Goal: Task Accomplishment & Management: Complete application form

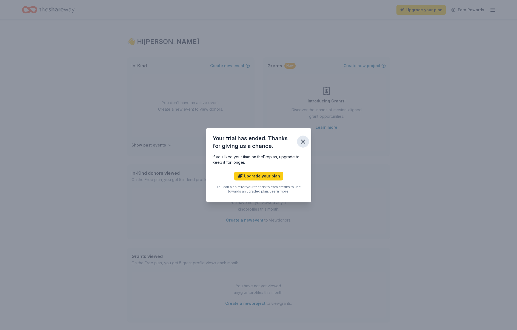
click at [303, 140] on icon "button" at bounding box center [303, 142] width 4 height 4
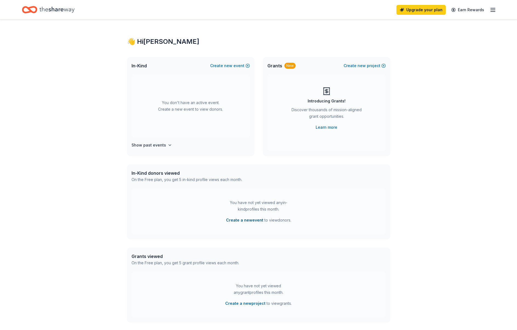
click at [240, 220] on button "Create a new event" at bounding box center [244, 220] width 37 height 7
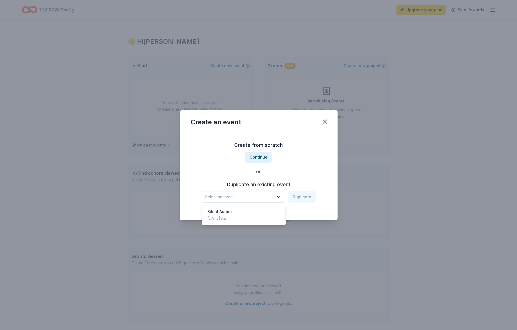
click at [266, 199] on span "Select an event" at bounding box center [239, 197] width 68 height 7
click at [232, 219] on div "Sep 21, 2024 · AZ" at bounding box center [219, 218] width 24 height 7
click at [299, 198] on button "Duplicate" at bounding box center [301, 196] width 27 height 11
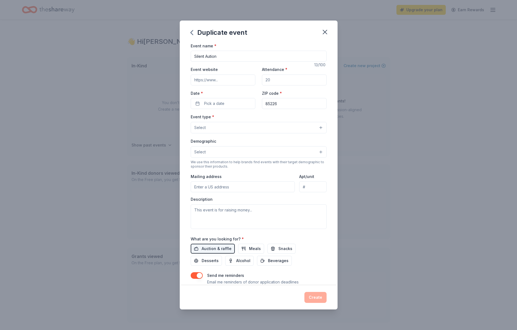
click at [289, 80] on input "Attendance *" at bounding box center [294, 79] width 65 height 11
type input "300"
click at [227, 102] on button "Pick a date" at bounding box center [223, 103] width 65 height 11
click at [251, 119] on button "Go to next month" at bounding box center [253, 118] width 8 height 8
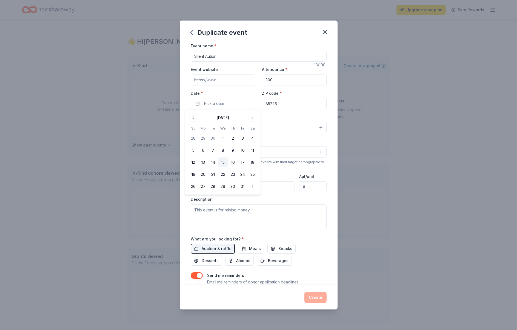
click at [223, 163] on button "15" at bounding box center [223, 162] width 10 height 10
click at [330, 149] on div "Event name * Silent Aution 13 /100 Event website Attendance * 300 Date * 10/15/…" at bounding box center [259, 163] width 158 height 243
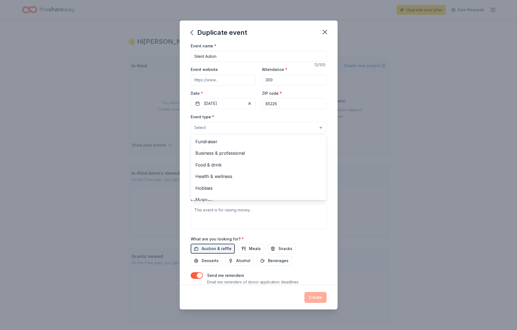
click at [320, 125] on button "Select" at bounding box center [259, 127] width 136 height 11
click at [282, 139] on span "Fundraiser" at bounding box center [258, 141] width 126 height 7
click at [332, 141] on div "Event name * Silent Aution 13 /100 Event website Attendance * 300 Date * 10/15/…" at bounding box center [259, 163] width 158 height 243
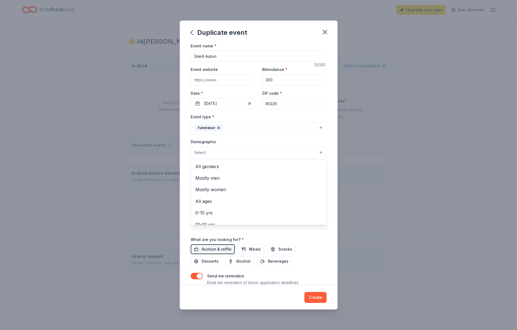
click at [319, 152] on button "Select" at bounding box center [259, 152] width 136 height 11
click at [257, 165] on span "All genders" at bounding box center [258, 166] width 126 height 7
click at [332, 162] on div "Event name * Silent Aution 13 /100 Event website Attendance * 300 Date * 10/15/…" at bounding box center [259, 163] width 158 height 243
click at [232, 81] on input "Event website" at bounding box center [223, 79] width 65 height 11
type input "[DOMAIN_NAME]"
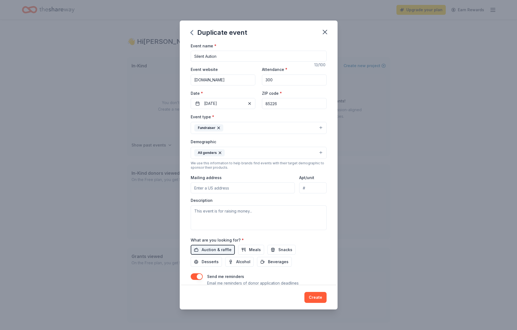
click at [331, 98] on div "Event name * Silent Aution 13 /100 Event website discoa.org Attendance * 300 Da…" at bounding box center [259, 163] width 158 height 243
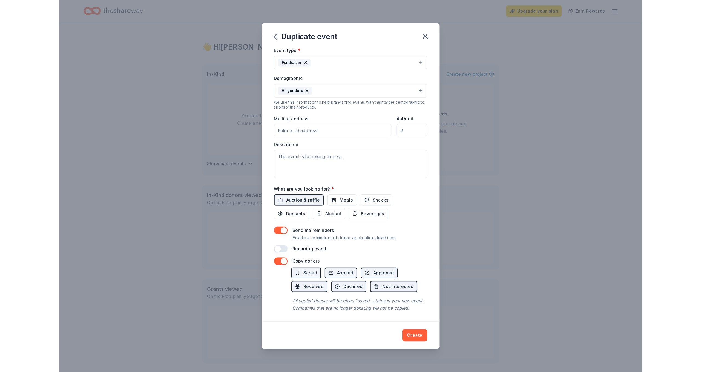
scroll to position [72, 0]
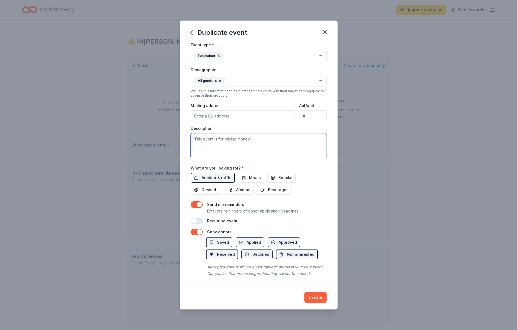
click at [256, 141] on textarea at bounding box center [259, 145] width 136 height 25
type textarea "Ice Denettes competition travel expense fundraising."
click at [315, 299] on button "Create" at bounding box center [315, 297] width 22 height 11
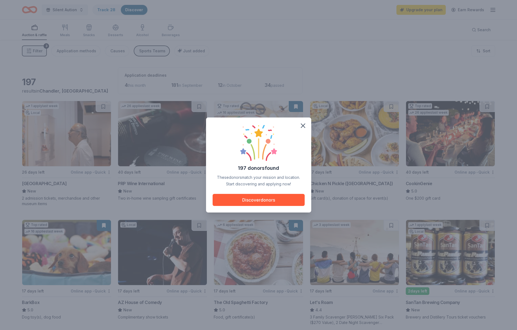
drag, startPoint x: 266, startPoint y: 123, endPoint x: 269, endPoint y: 117, distance: 6.7
click at [269, 117] on div "197 donors found These donors match your mission and location. Start discoverin…" at bounding box center [258, 165] width 517 height 330
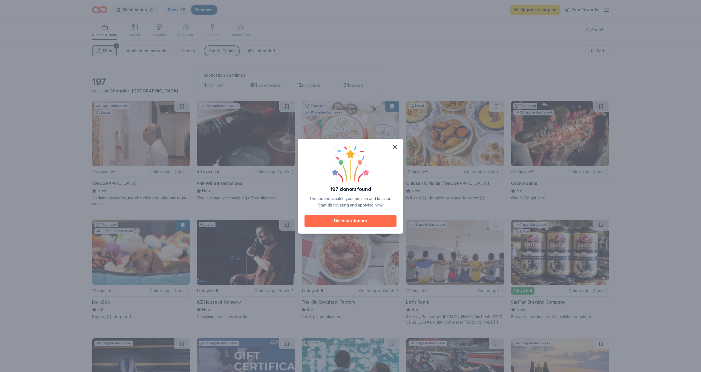
click at [350, 221] on button "Discover donors" at bounding box center [350, 221] width 92 height 12
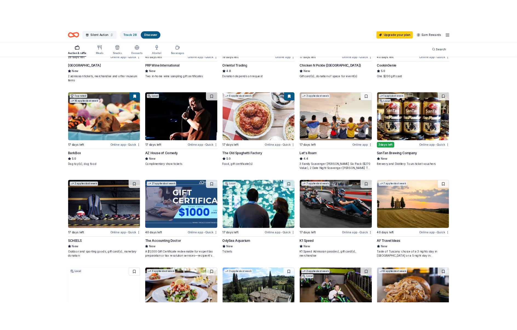
scroll to position [134, 0]
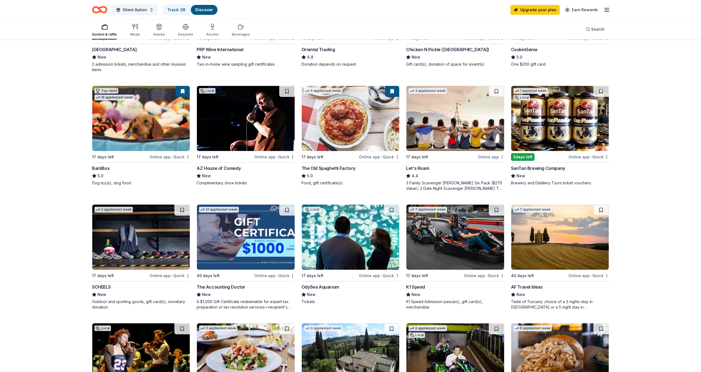
click at [516, 157] on div "Online app • Quick" at bounding box center [588, 157] width 41 height 7
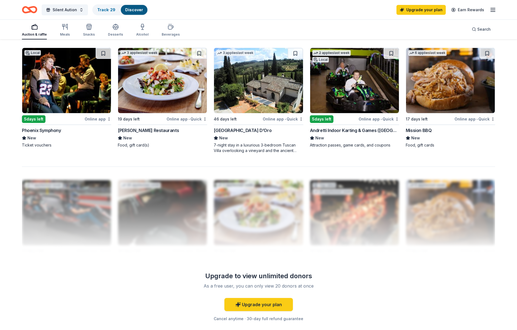
scroll to position [407, 0]
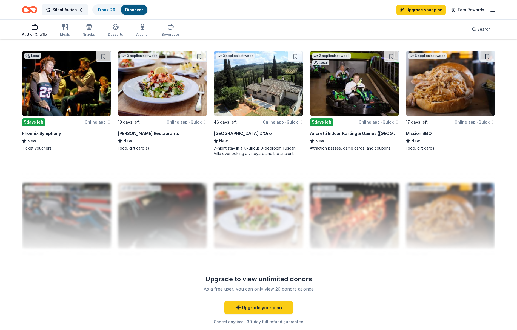
click at [360, 99] on img at bounding box center [354, 83] width 89 height 65
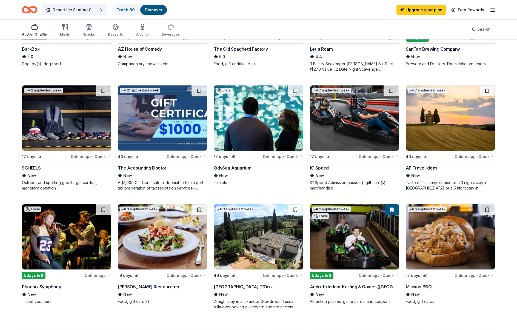
scroll to position [255, 0]
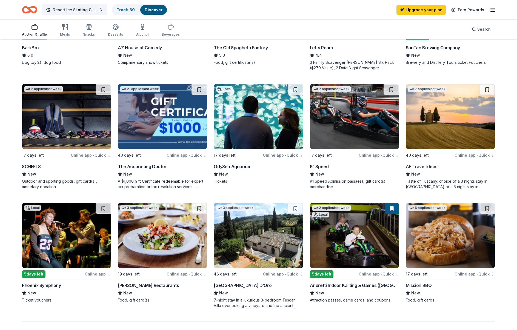
click at [268, 122] on img at bounding box center [258, 116] width 89 height 65
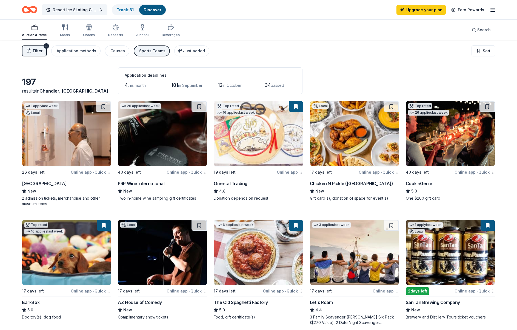
scroll to position [0, 0]
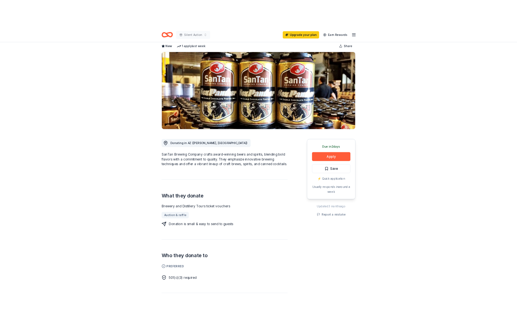
scroll to position [32, 0]
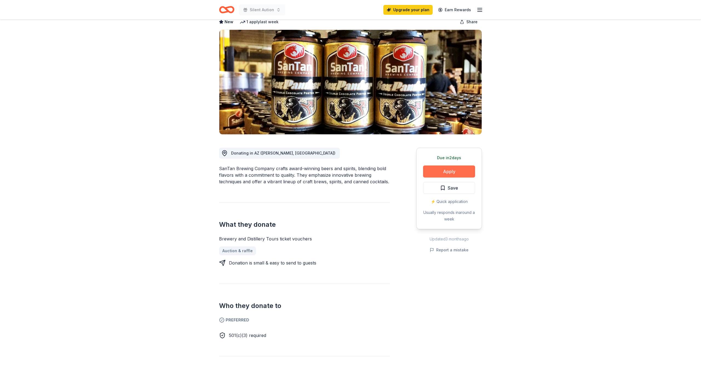
click at [447, 172] on button "Apply" at bounding box center [449, 172] width 52 height 12
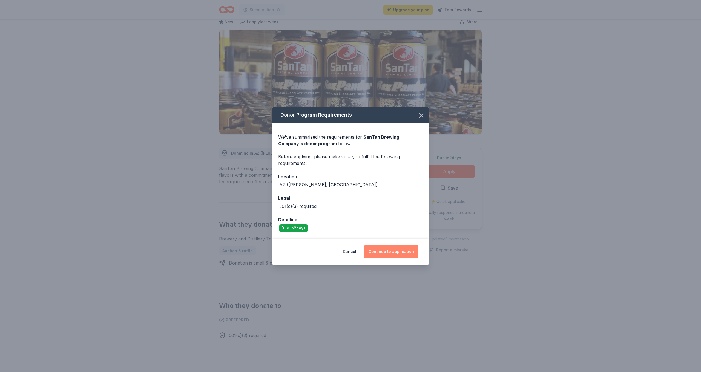
click at [390, 250] on button "Continue to application" at bounding box center [391, 251] width 54 height 13
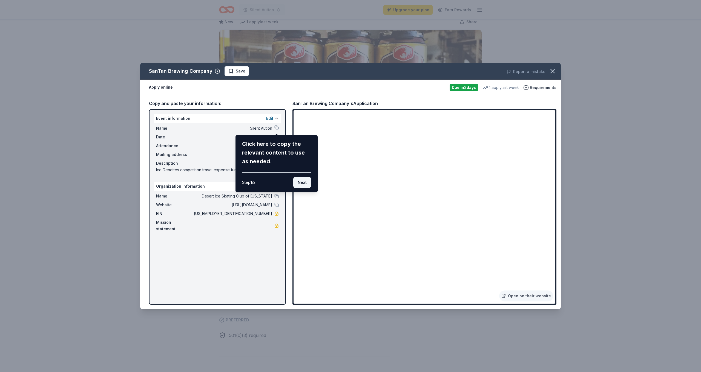
click at [303, 184] on button "Next" at bounding box center [302, 182] width 18 height 11
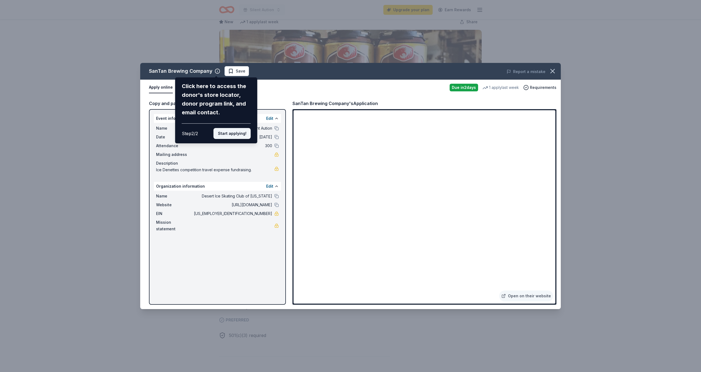
click at [234, 128] on button "Start applying!" at bounding box center [232, 133] width 37 height 11
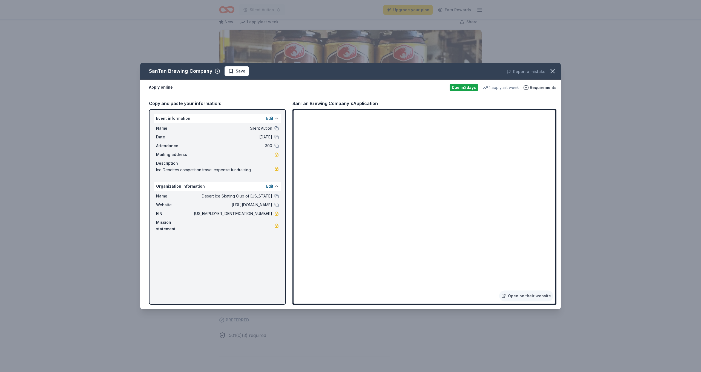
click at [256, 129] on span "Silent Aution" at bounding box center [232, 128] width 79 height 7
click at [278, 129] on button at bounding box center [276, 128] width 4 height 4
click at [277, 128] on button at bounding box center [276, 128] width 4 height 4
click at [272, 119] on button "Edit" at bounding box center [269, 118] width 7 height 7
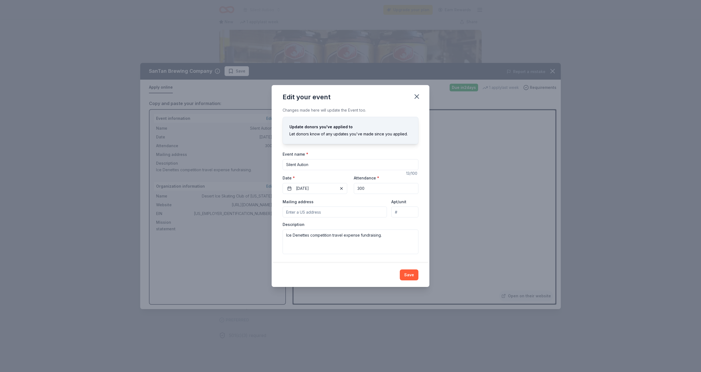
click at [286, 165] on input "Silent Aution" at bounding box center [351, 164] width 136 height 11
drag, startPoint x: 393, startPoint y: 166, endPoint x: 400, endPoint y: 164, distance: 6.9
click at [394, 166] on input "Desert Ice Skating Club of [US_STATE] & Ice Denettes Silent Aution" at bounding box center [351, 164] width 136 height 11
drag, startPoint x: 407, startPoint y: 164, endPoint x: 248, endPoint y: 167, distance: 159.4
click at [248, 167] on div "Edit your event Changes made here will update the Event too. Update donors you'…" at bounding box center [350, 186] width 701 height 372
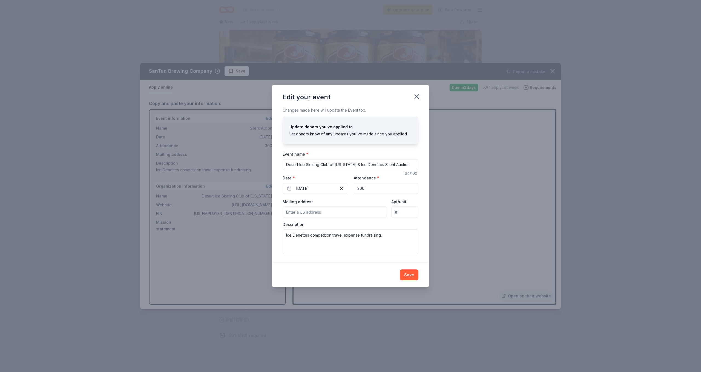
type input "Desert Ice Skating Club of [US_STATE] & Ice Denettes Silent Auction"
click at [332, 216] on input "Mailing address" at bounding box center [335, 212] width 104 height 11
type input "[STREET_ADDRESS][PERSON_NAME]"
drag, startPoint x: 301, startPoint y: 245, endPoint x: 297, endPoint y: 245, distance: 3.6
click at [301, 245] on textarea "Ice Denettes competition travel expense fundraising." at bounding box center [351, 242] width 136 height 25
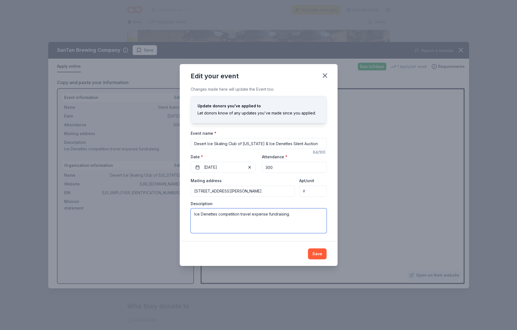
drag, startPoint x: 298, startPoint y: 216, endPoint x: 154, endPoint y: 211, distance: 143.8
click at [154, 211] on div "Edit your event Changes made here will update the Event too. Update donors you'…" at bounding box center [258, 165] width 517 height 330
paste textarea "The Ice Denettes Synchronized Figure Skating Team is putting on our annual sile…"
click at [203, 214] on textarea "The Ice Denettes Synchronized Figure Skating Team is putting on our annual sile…" at bounding box center [259, 220] width 136 height 25
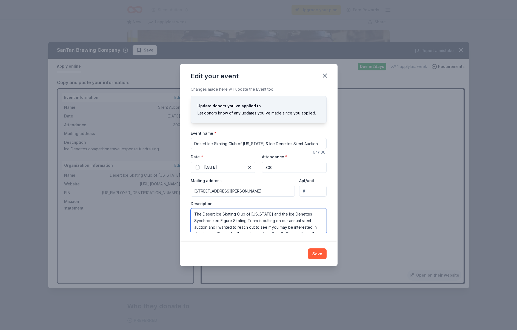
click at [242, 221] on textarea "The Desert Ice Skating Club of [US_STATE] and the Ice Denettes Synchronized Fig…" at bounding box center [259, 220] width 136 height 25
drag, startPoint x: 193, startPoint y: 213, endPoint x: 334, endPoint y: 241, distance: 143.6
click at [334, 241] on div "Changes made here will update the Event too. Update donors you've applied to Le…" at bounding box center [259, 164] width 158 height 156
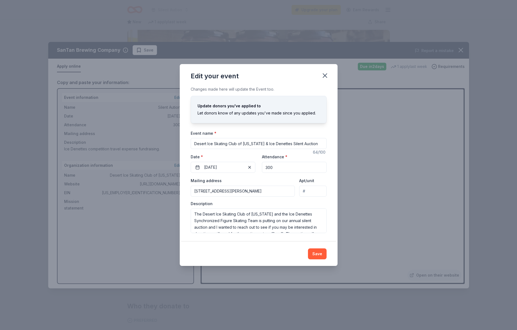
click at [330, 193] on div "Changes made here will update the Event too. Update donors you've applied to Le…" at bounding box center [259, 164] width 158 height 156
click at [231, 225] on textarea "The Desert Ice Skating Club of [US_STATE] and the Ice Denettes Synchronized Fig…" at bounding box center [259, 220] width 136 height 25
drag, startPoint x: 194, startPoint y: 214, endPoint x: 306, endPoint y: 238, distance: 114.4
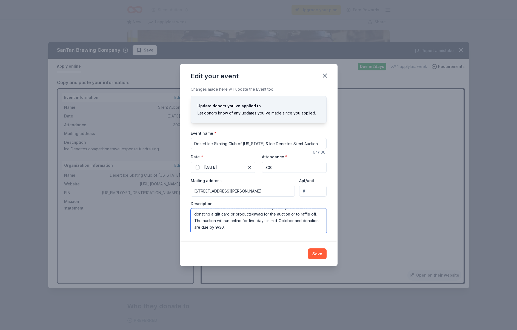
click at [306, 238] on div "Changes made here will update the Event too. Update donors you've applied to Le…" at bounding box center [259, 164] width 158 height 156
type textarea "The Desert Ice Skating Club of [US_STATE] and the Ice Denettes Synchronized Fig…"
click at [316, 252] on button "Save" at bounding box center [317, 253] width 19 height 11
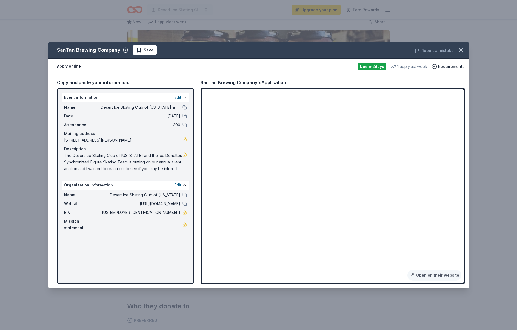
click at [181, 185] on div "Edit" at bounding box center [180, 185] width 13 height 7
click at [179, 185] on button "Edit" at bounding box center [177, 185] width 7 height 7
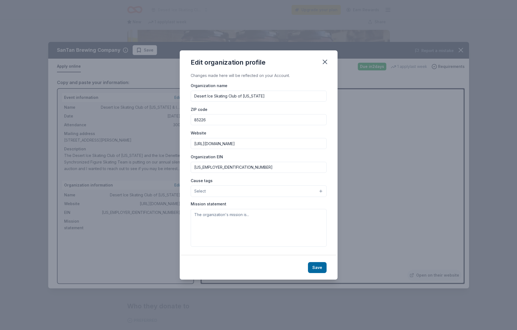
click at [321, 191] on button "Select" at bounding box center [259, 190] width 136 height 11
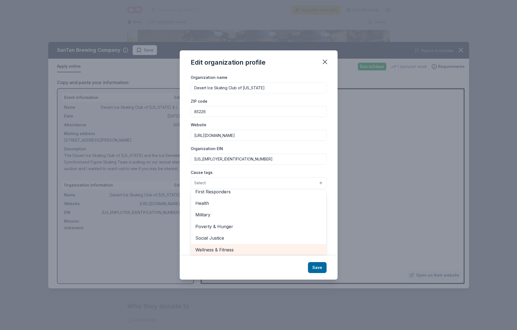
scroll to position [8, 0]
click at [243, 248] on span "Wellness & Fitness" at bounding box center [258, 249] width 126 height 7
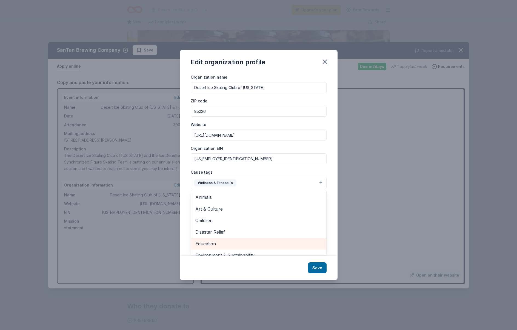
scroll to position [0, 0]
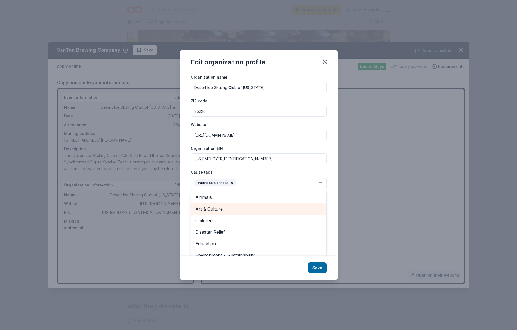
click at [257, 206] on span "Art & Culture" at bounding box center [258, 208] width 126 height 7
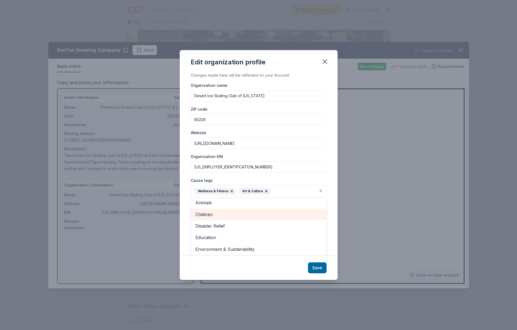
scroll to position [2, 0]
click at [254, 212] on span "Children" at bounding box center [258, 215] width 126 height 7
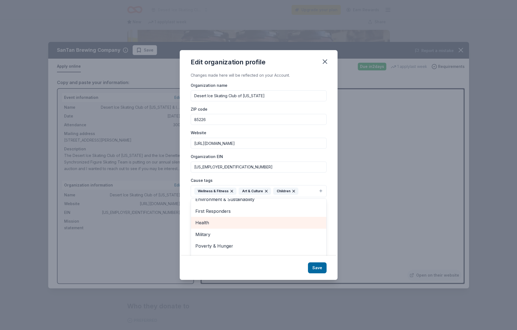
scroll to position [41, 0]
drag, startPoint x: 316, startPoint y: 269, endPoint x: 303, endPoint y: 267, distance: 14.0
click at [316, 269] on div "Edit organization profile Changes made here will be reflected on your Account. …" at bounding box center [259, 165] width 158 height 230
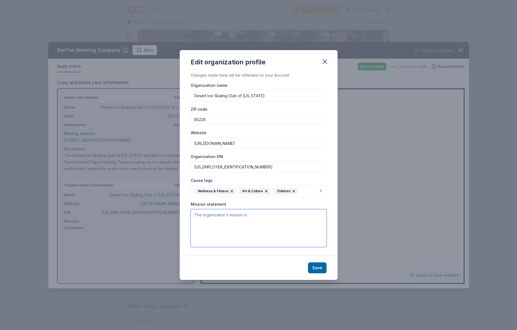
click at [233, 218] on textarea at bounding box center [259, 228] width 136 height 38
paste textarea "DISCOA is the home club of the Ice Denettes Synchronized Skating Program, and s…"
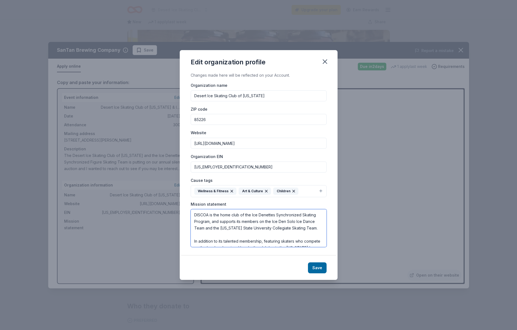
scroll to position [0, 0]
click at [228, 234] on textarea "DISCOA is the home club of the Ice Denettes Synchronized Skating Program, and s…" at bounding box center [259, 228] width 136 height 38
drag, startPoint x: 193, startPoint y: 228, endPoint x: 200, endPoint y: 167, distance: 60.9
click at [200, 167] on div "Organization name Desert Ice Skating Club of [US_STATE] ZIP code 85226 Website …" at bounding box center [259, 164] width 136 height 165
type textarea "The ultimate goal and purpose of DISCOA is to cultivate and develop a spirit of…"
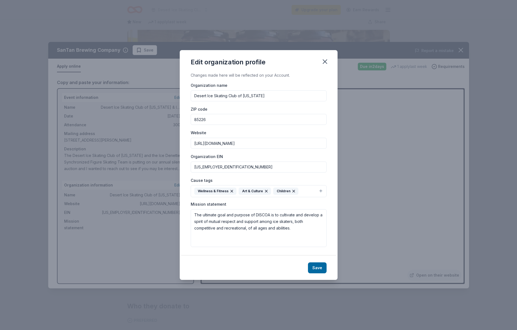
click at [318, 267] on button "Save" at bounding box center [317, 267] width 19 height 11
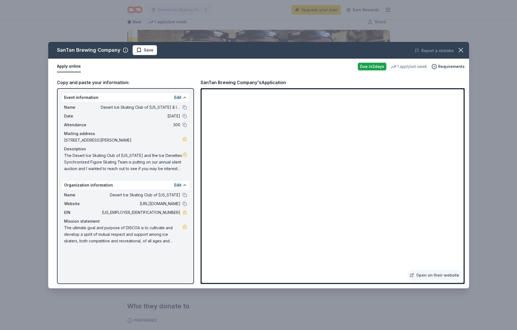
click at [70, 65] on button "Apply online" at bounding box center [69, 66] width 24 height 11
click at [136, 49] on span "Save" at bounding box center [144, 50] width 17 height 7
click at [461, 51] on icon "button" at bounding box center [461, 50] width 4 height 4
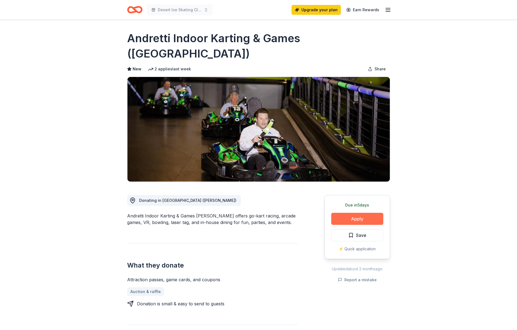
click at [358, 213] on button "Apply" at bounding box center [357, 219] width 52 height 12
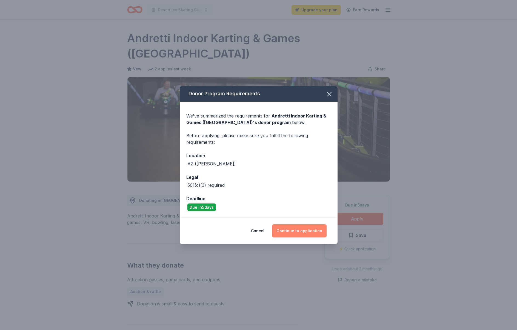
click at [307, 231] on button "Continue to application" at bounding box center [299, 230] width 54 height 13
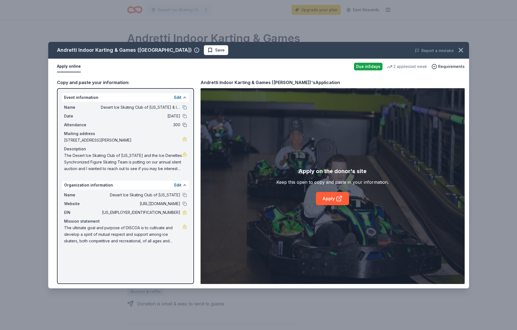
click at [184, 125] on button at bounding box center [184, 125] width 4 height 4
click at [185, 125] on button at bounding box center [184, 125] width 4 height 4
click at [180, 96] on button "Edit" at bounding box center [177, 97] width 7 height 7
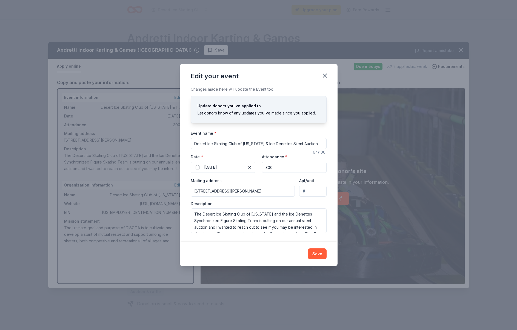
drag, startPoint x: 267, startPoint y: 167, endPoint x: 277, endPoint y: 165, distance: 9.2
click at [268, 167] on input "300" at bounding box center [294, 167] width 65 height 11
type input "400"
click at [324, 182] on div "Apt/unit" at bounding box center [312, 186] width 27 height 19
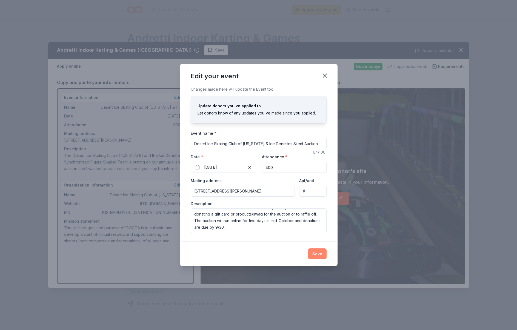
click at [319, 255] on button "Save" at bounding box center [317, 253] width 19 height 11
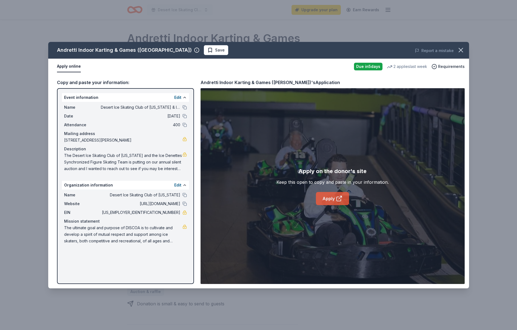
click at [328, 199] on link "Apply" at bounding box center [332, 198] width 33 height 13
click at [207, 49] on span "Save" at bounding box center [215, 50] width 17 height 7
click at [462, 49] on icon "button" at bounding box center [461, 50] width 8 height 8
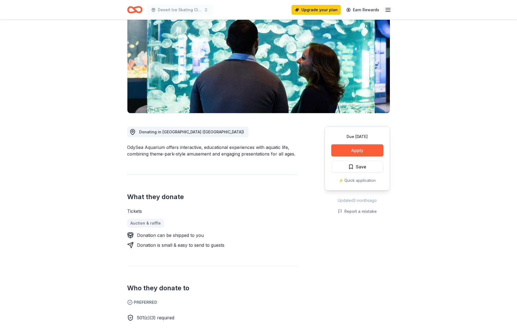
scroll to position [54, 0]
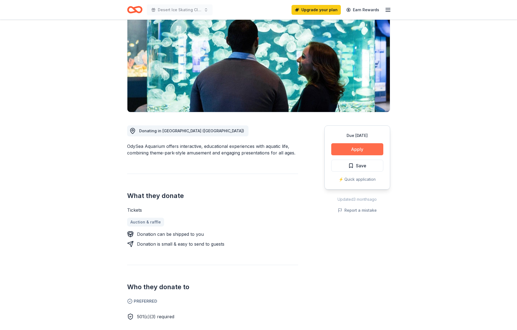
click at [350, 150] on button "Apply" at bounding box center [357, 149] width 52 height 12
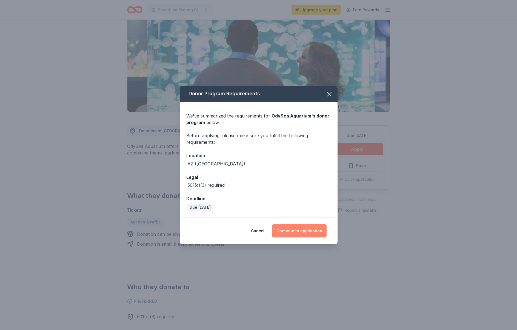
click at [291, 230] on button "Continue to application" at bounding box center [299, 230] width 54 height 13
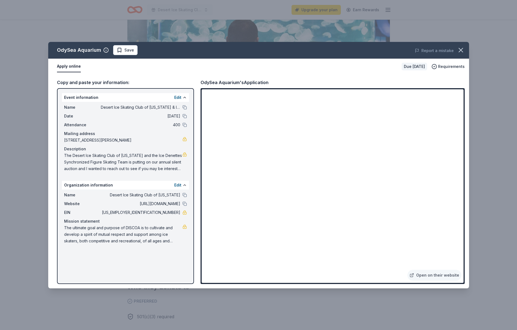
click at [126, 50] on span "Save" at bounding box center [129, 50] width 10 height 7
click at [461, 50] on icon "button" at bounding box center [461, 50] width 4 height 4
